Goal: Navigation & Orientation: Find specific page/section

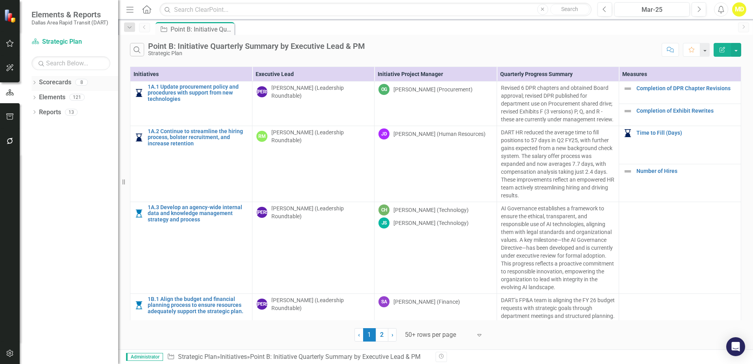
click at [33, 83] on icon "Dropdown" at bounding box center [35, 83] width 6 height 4
click at [39, 97] on icon "Dropdown" at bounding box center [38, 97] width 6 height 5
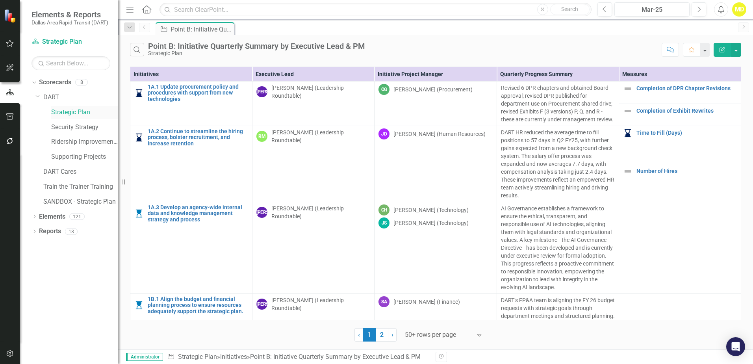
click at [63, 111] on link "Strategic Plan" at bounding box center [84, 112] width 67 height 9
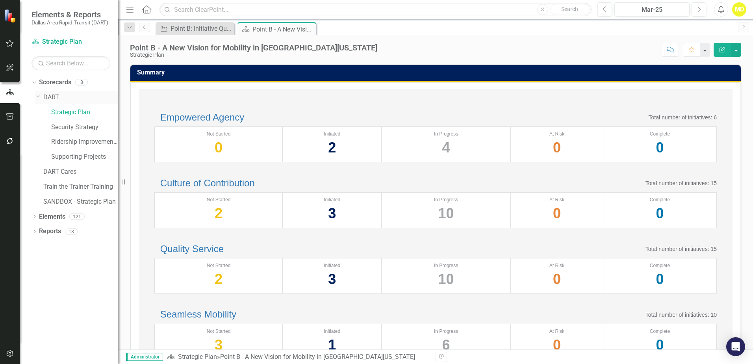
click at [49, 95] on link "DART" at bounding box center [80, 97] width 75 height 9
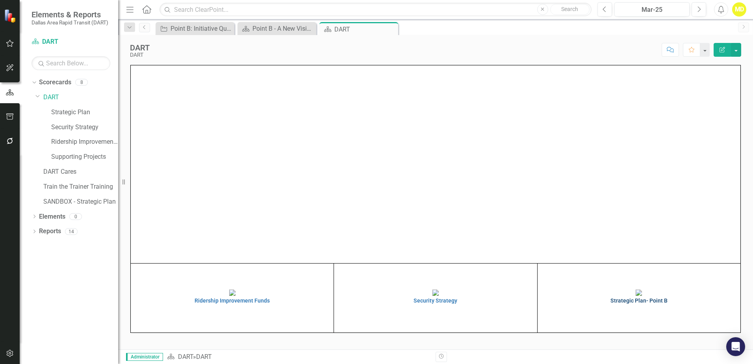
click at [642, 296] on img at bounding box center [639, 293] width 6 height 6
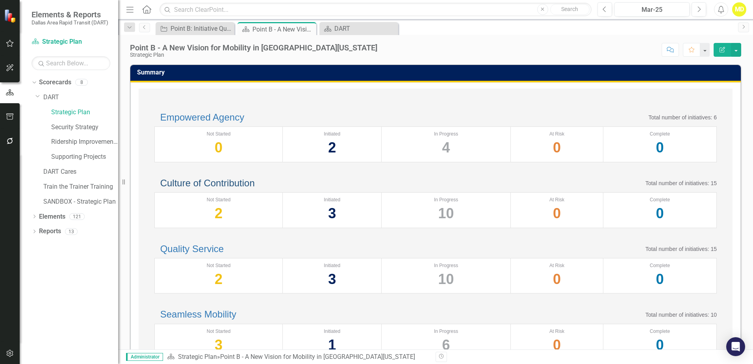
click at [223, 188] on link "Culture of Contribution" at bounding box center [207, 183] width 95 height 11
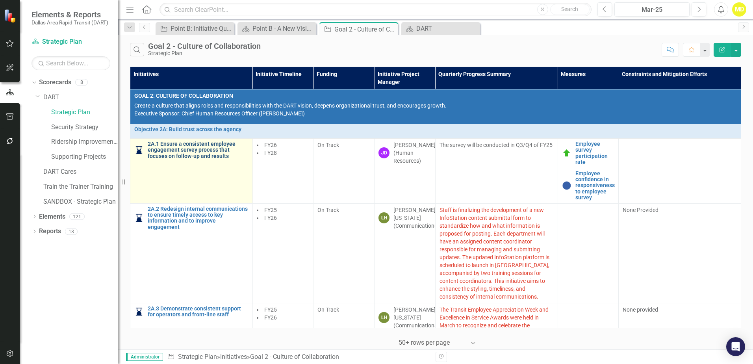
click at [205, 154] on link "2A.1 Ensure a consistent employee engagement survey process that focuses on fol…" at bounding box center [198, 150] width 101 height 18
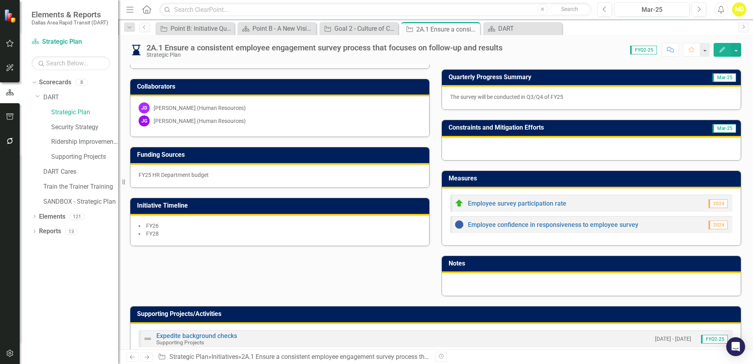
scroll to position [184, 0]
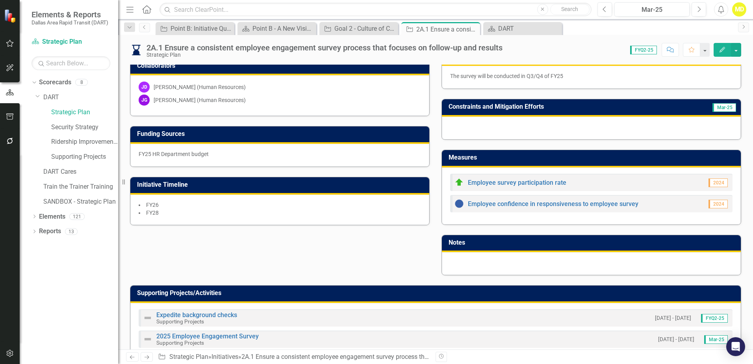
click at [577, 154] on h3 "Measures" at bounding box center [593, 157] width 288 height 7
click at [621, 154] on h3 "Measures" at bounding box center [593, 157] width 288 height 7
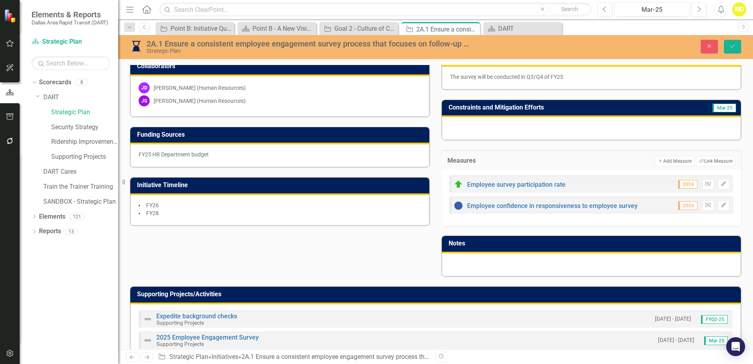
click at [147, 11] on icon "Home" at bounding box center [146, 9] width 10 height 8
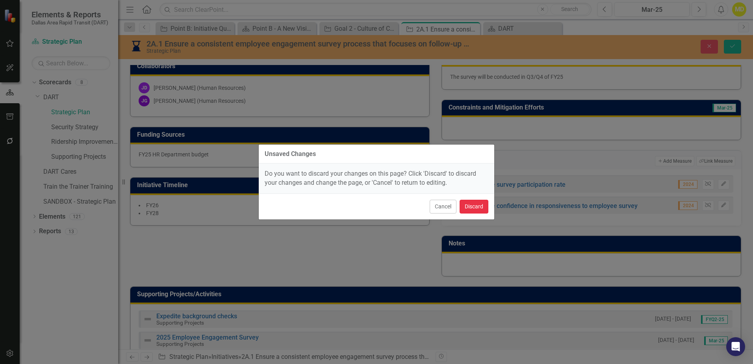
click at [471, 208] on button "Discard" at bounding box center [474, 207] width 29 height 14
